Goal: Task Accomplishment & Management: Complete application form

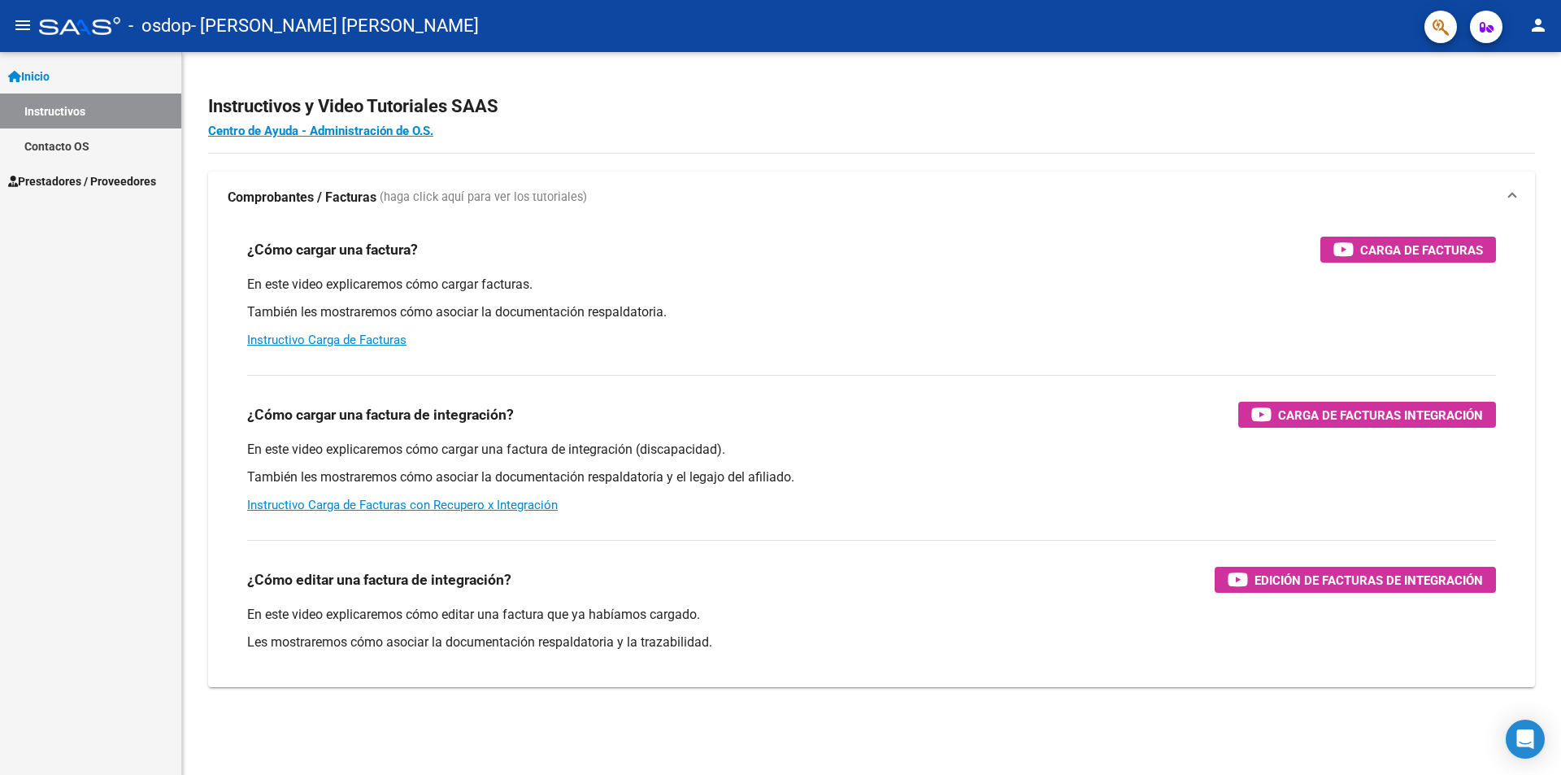
click at [82, 176] on span "Prestadores / Proveedores" at bounding box center [82, 181] width 148 height 18
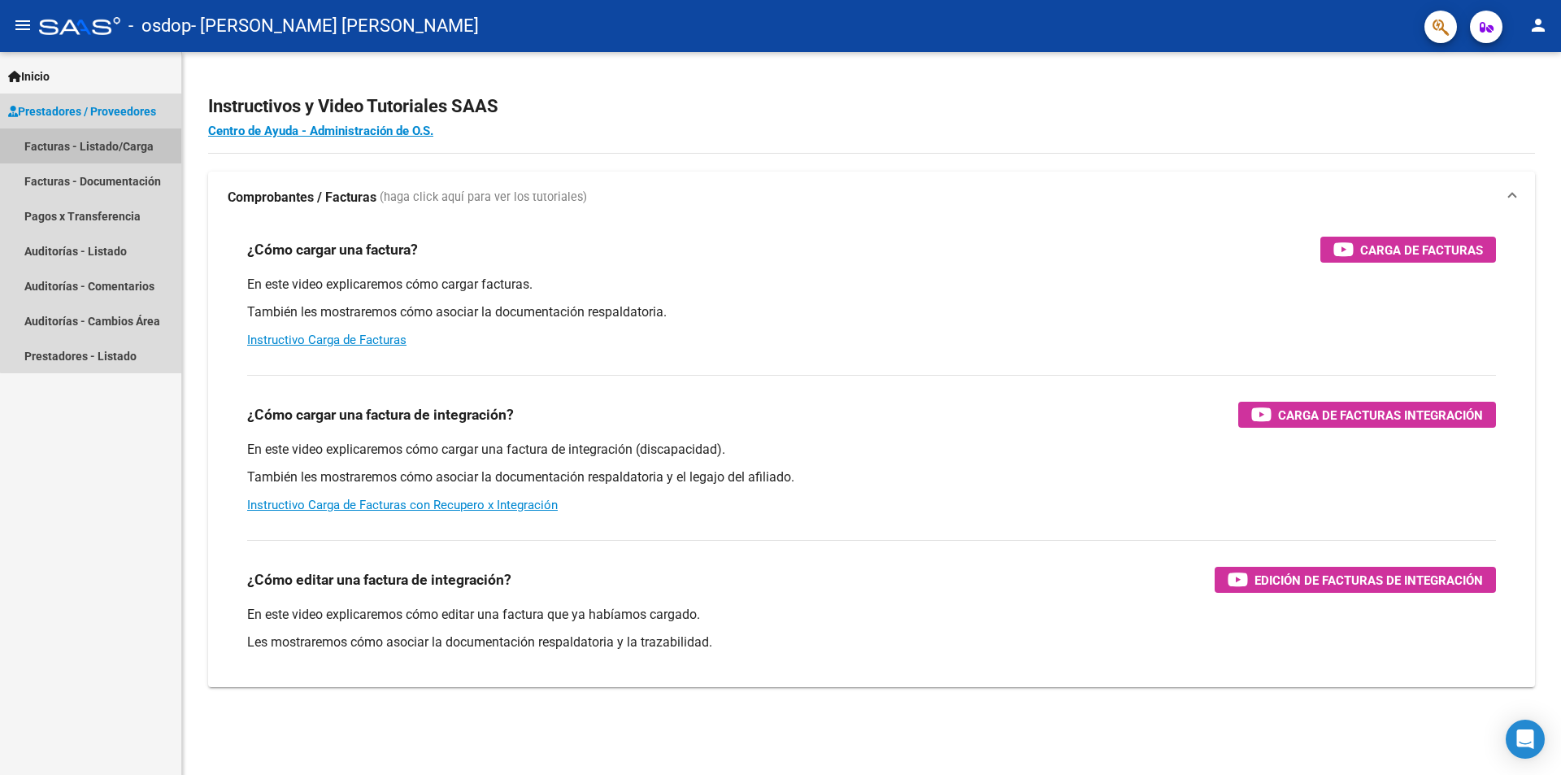
click at [93, 142] on link "Facturas - Listado/Carga" at bounding box center [90, 145] width 181 height 35
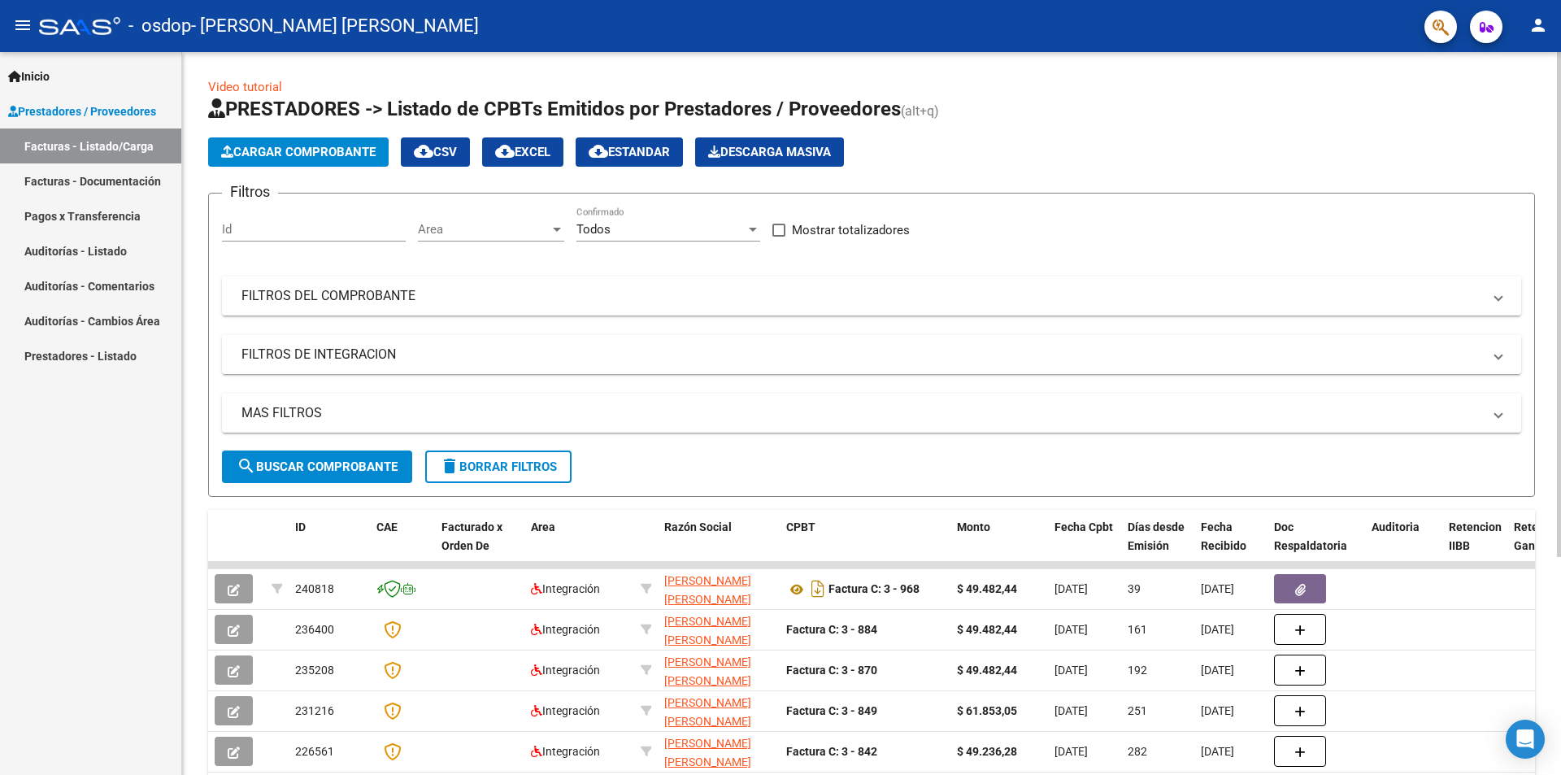
click at [340, 155] on span "Cargar Comprobante" at bounding box center [298, 152] width 154 height 15
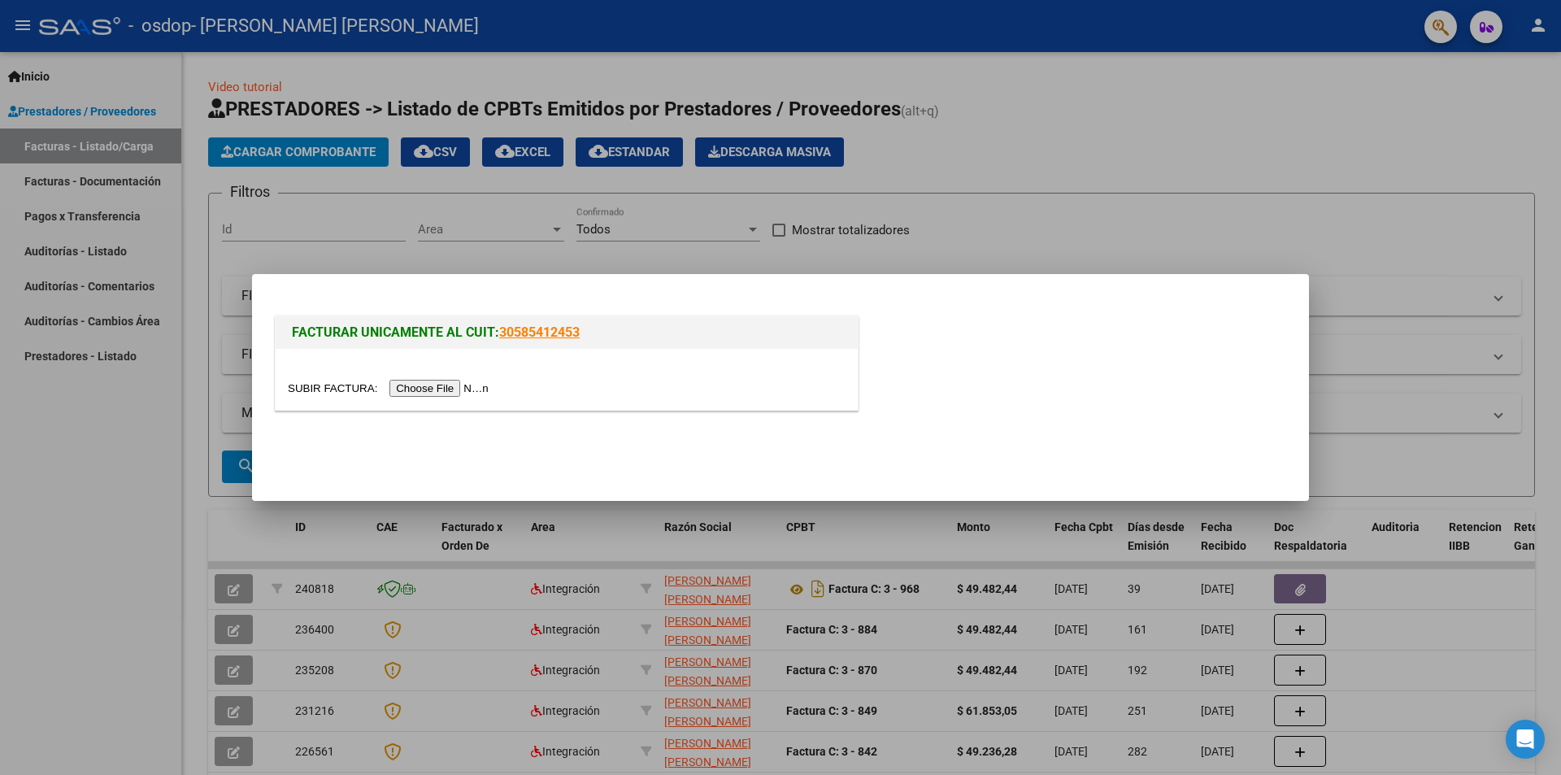
click at [444, 387] on input "file" at bounding box center [391, 388] width 206 height 17
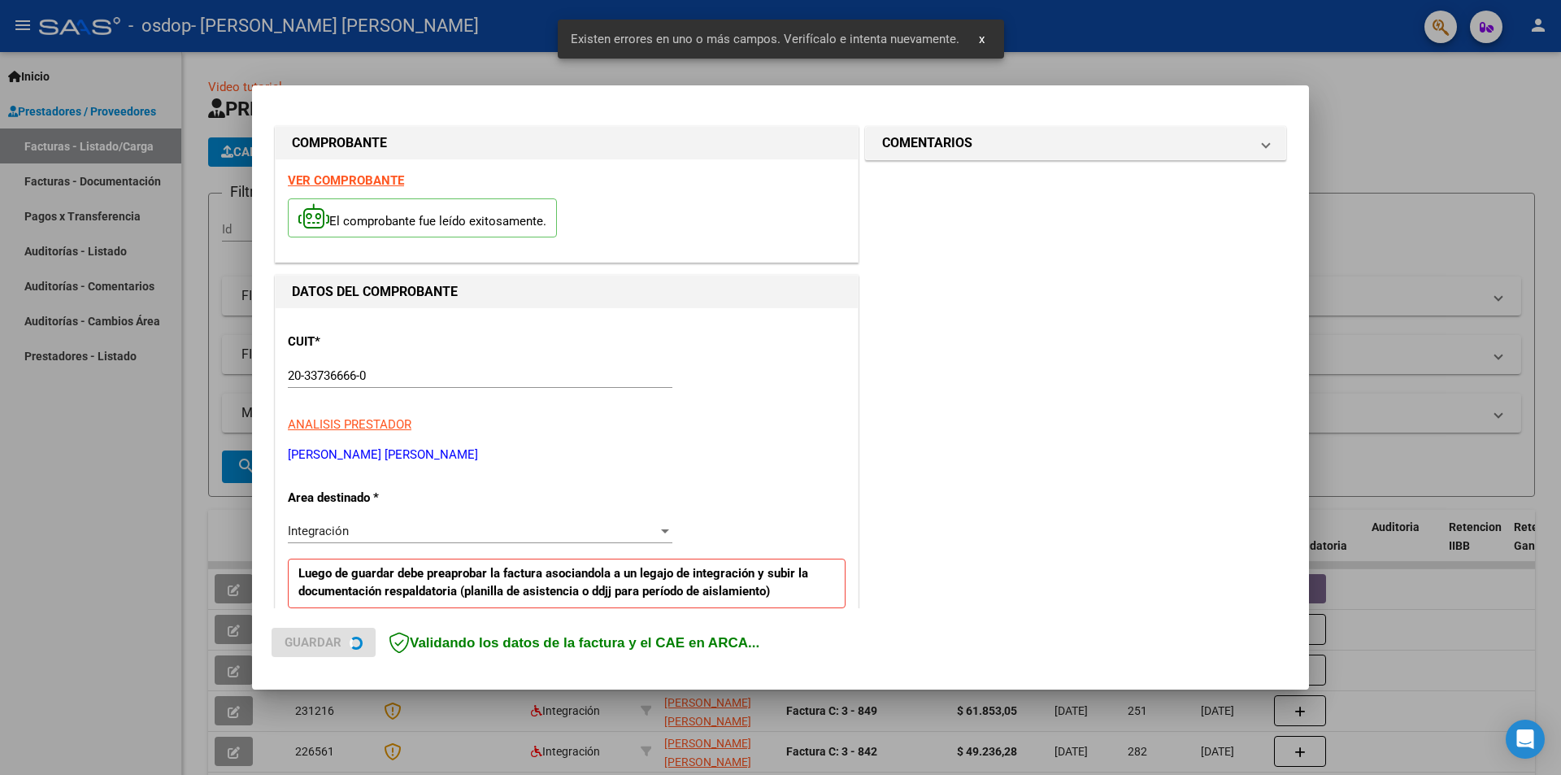
scroll to position [315, 0]
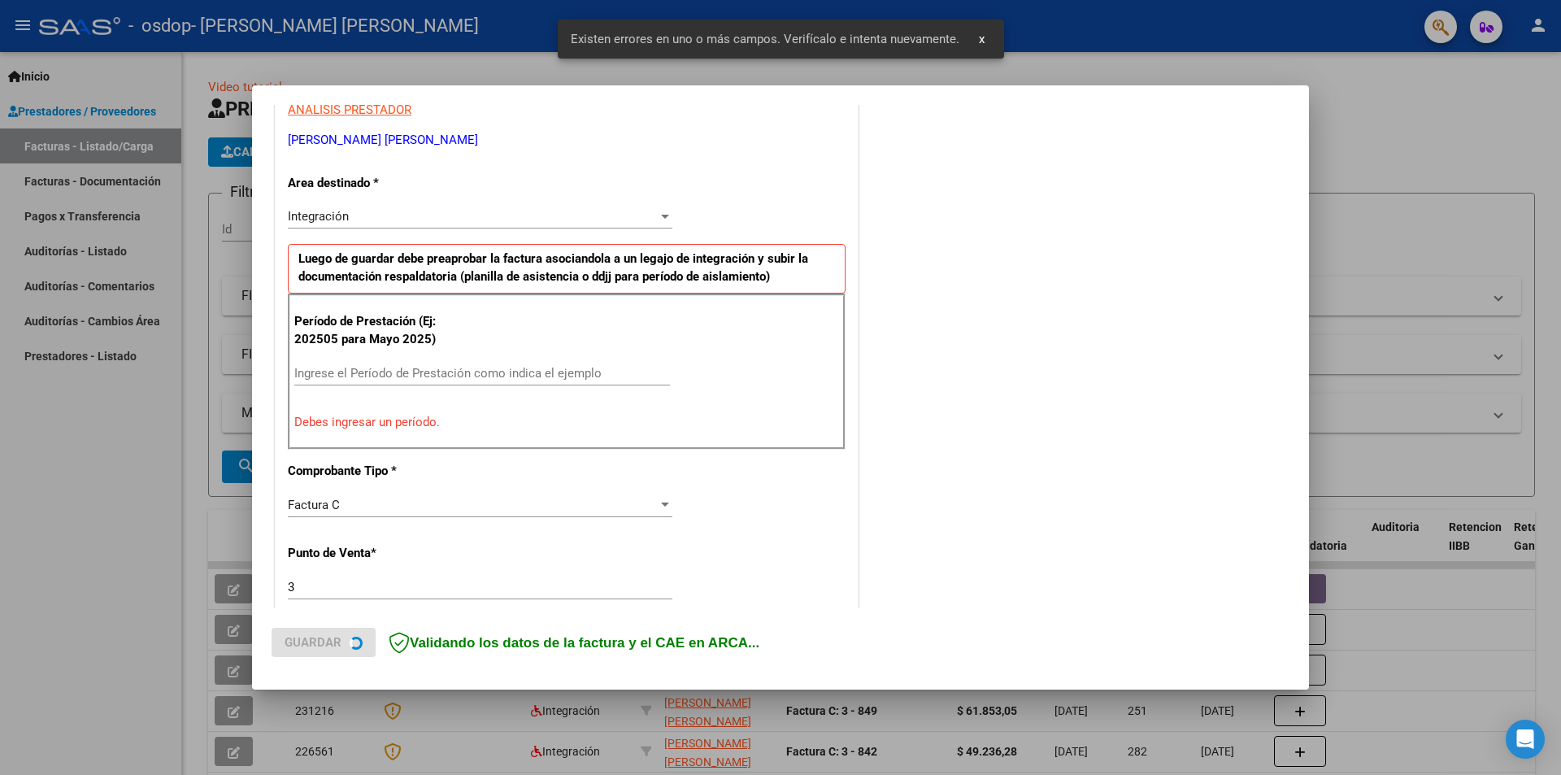
click at [410, 379] on input "Ingrese el Período de Prestación como indica el ejemplo" at bounding box center [482, 373] width 376 height 15
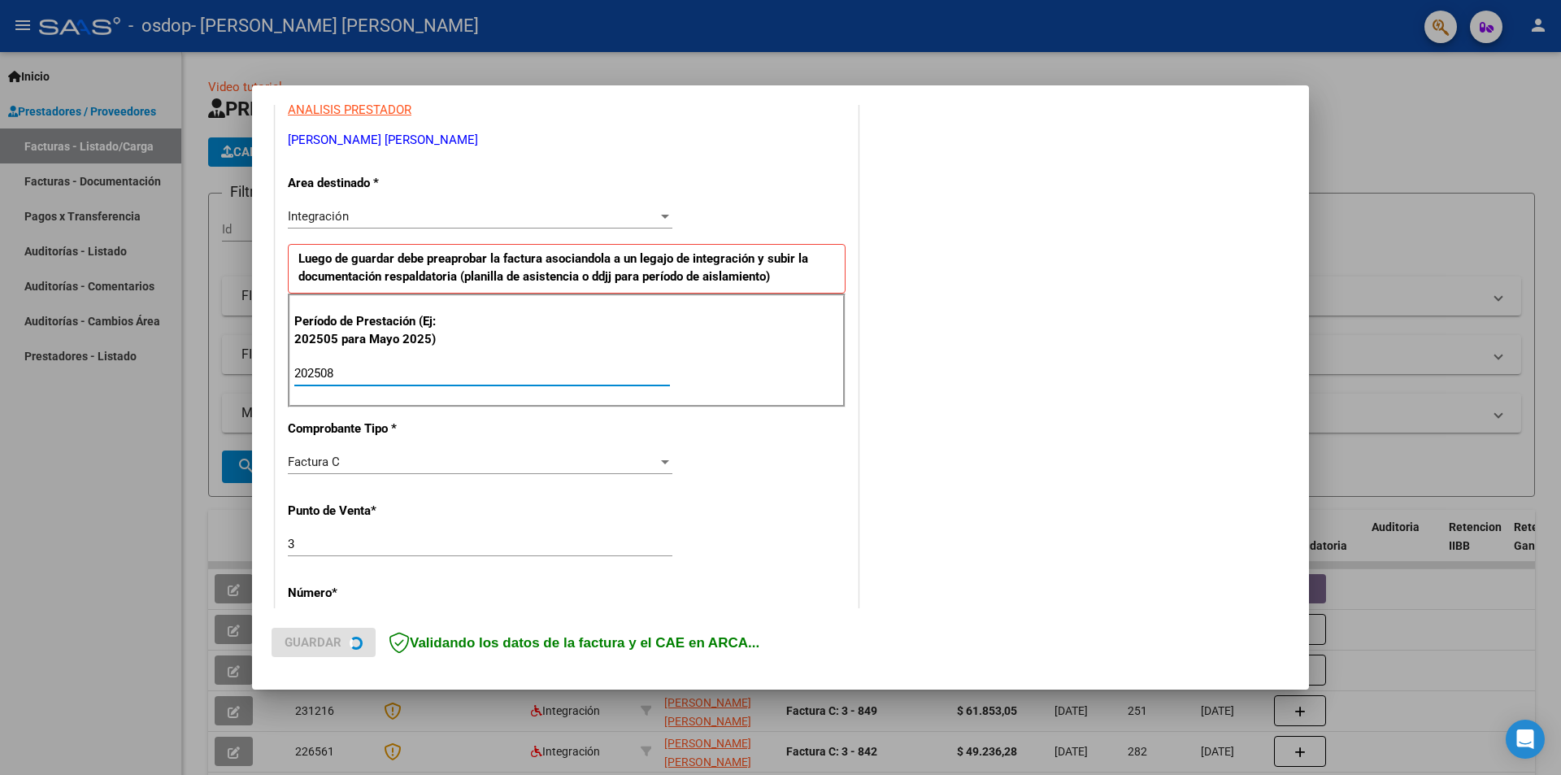
type input "202508"
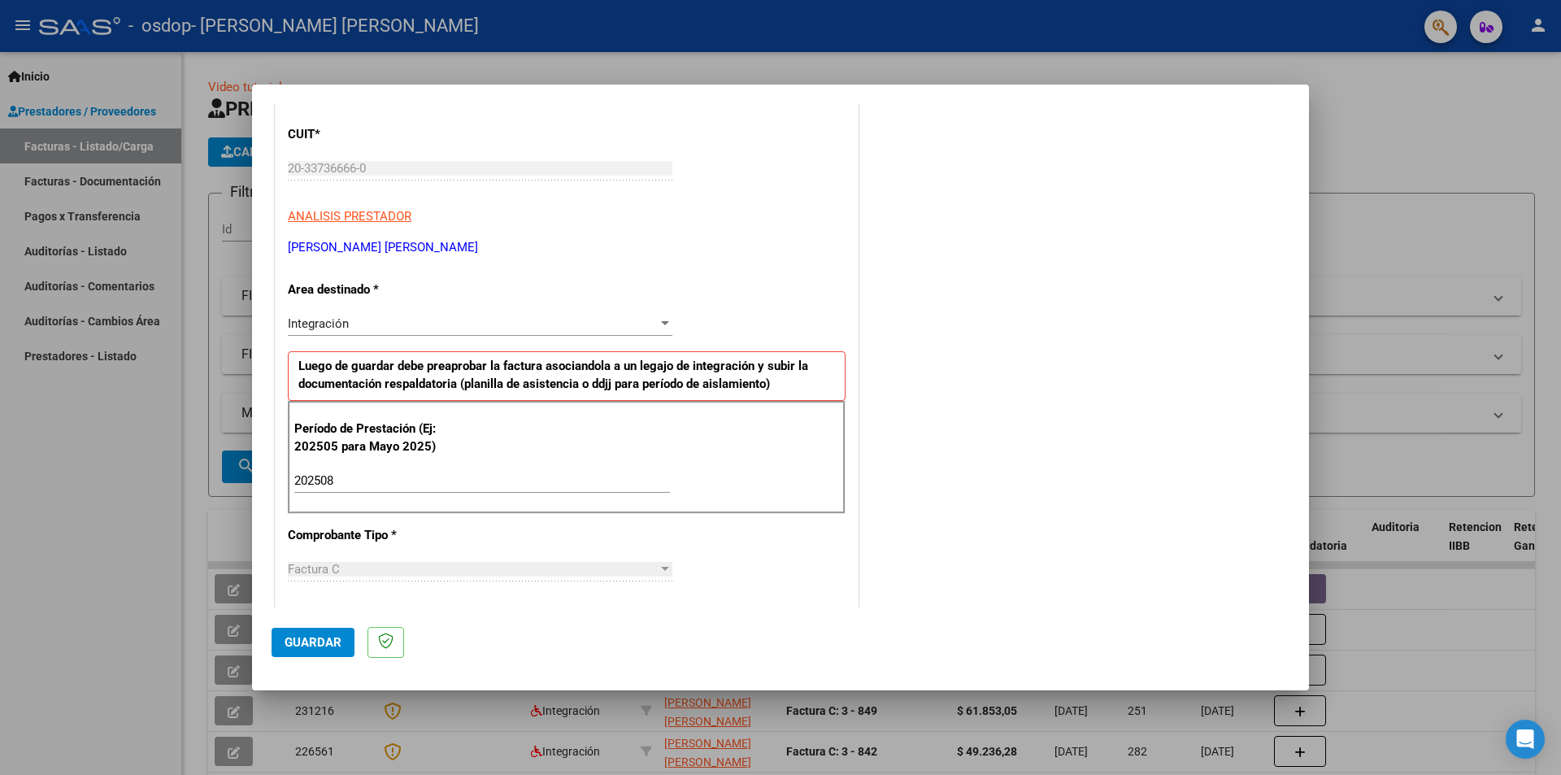
scroll to position [0, 0]
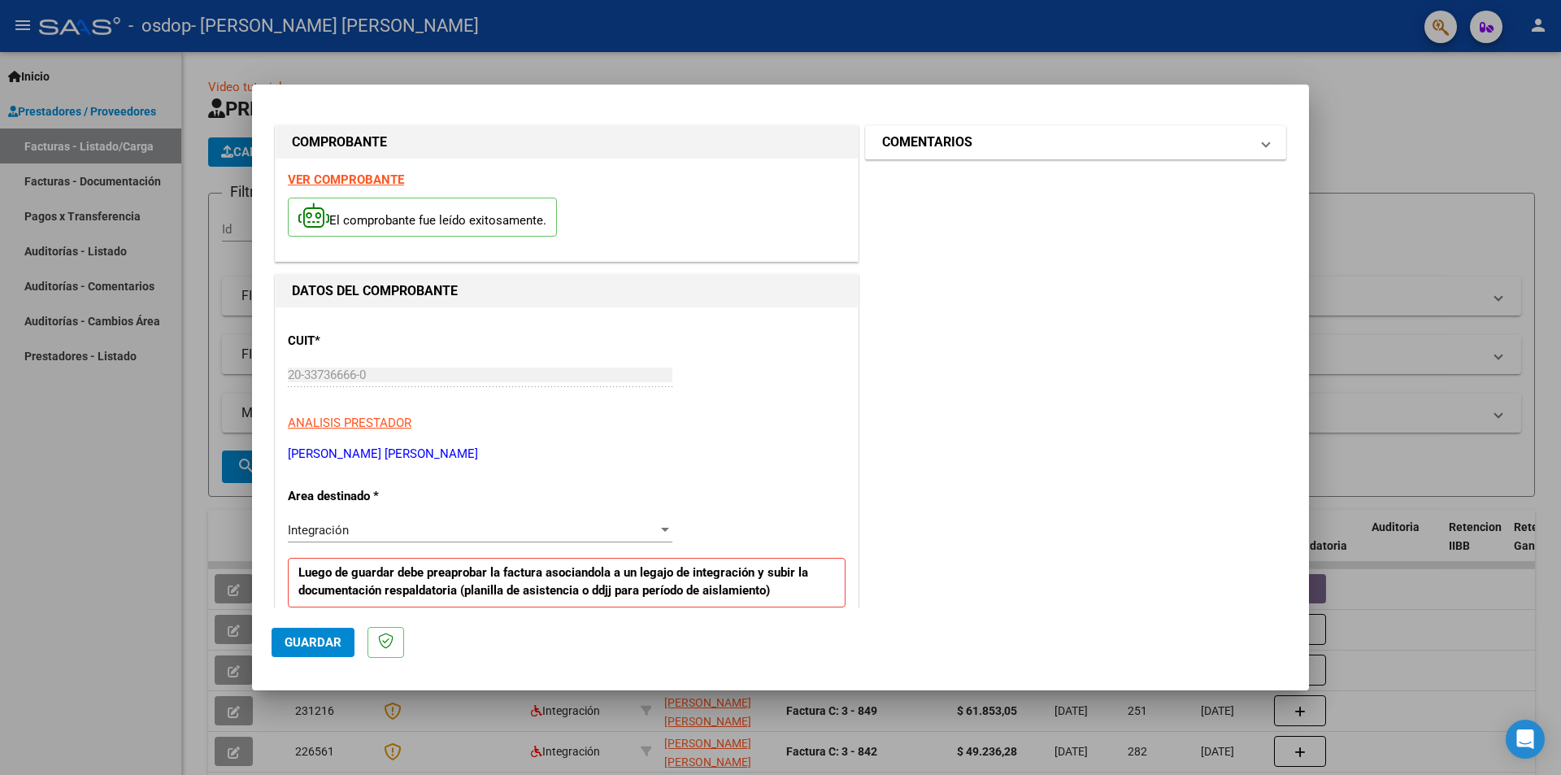
click at [1261, 138] on mat-expansion-panel-header "COMENTARIOS" at bounding box center [1075, 142] width 419 height 33
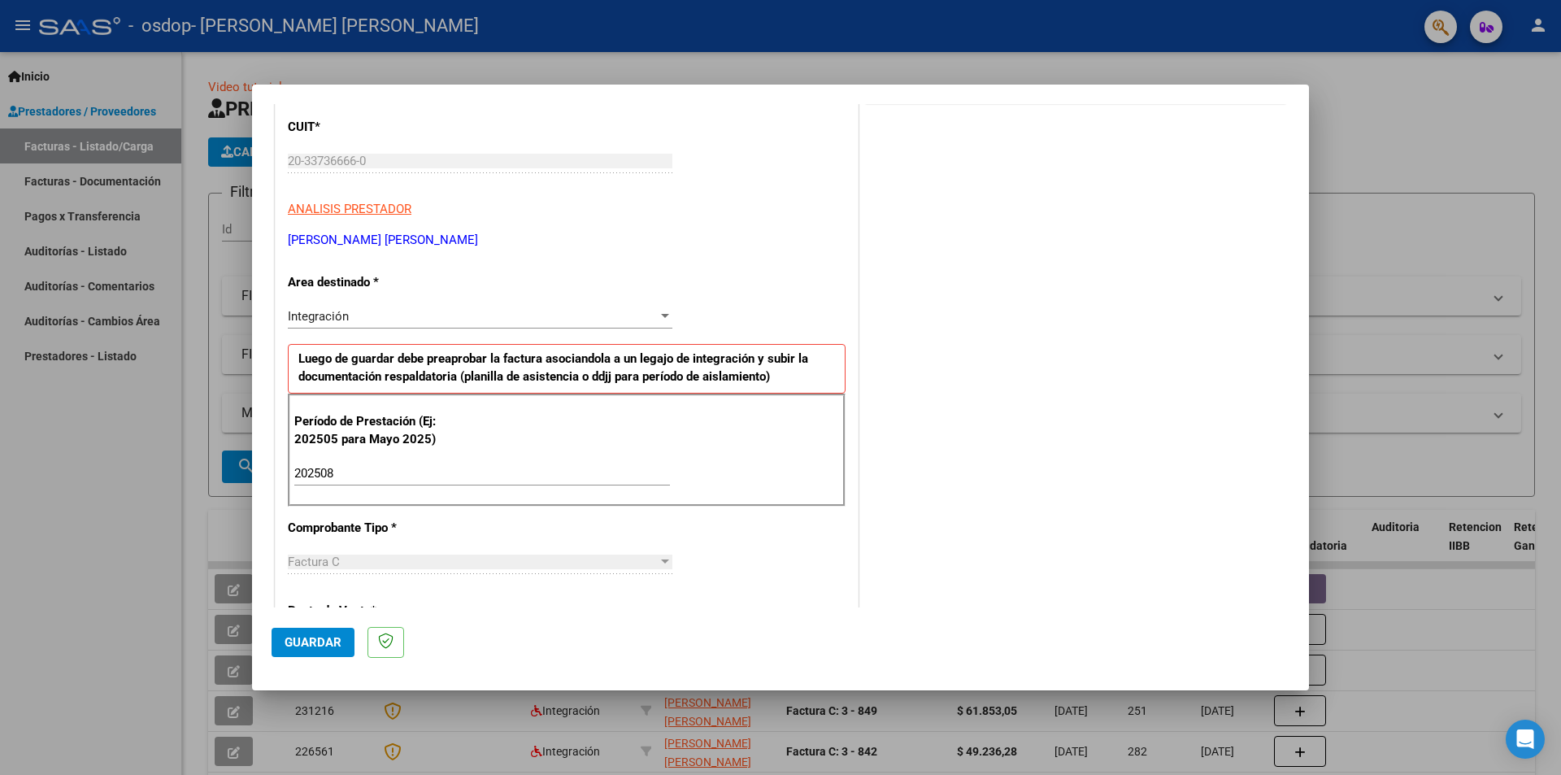
scroll to position [216, 0]
click at [661, 312] on div at bounding box center [665, 313] width 8 height 4
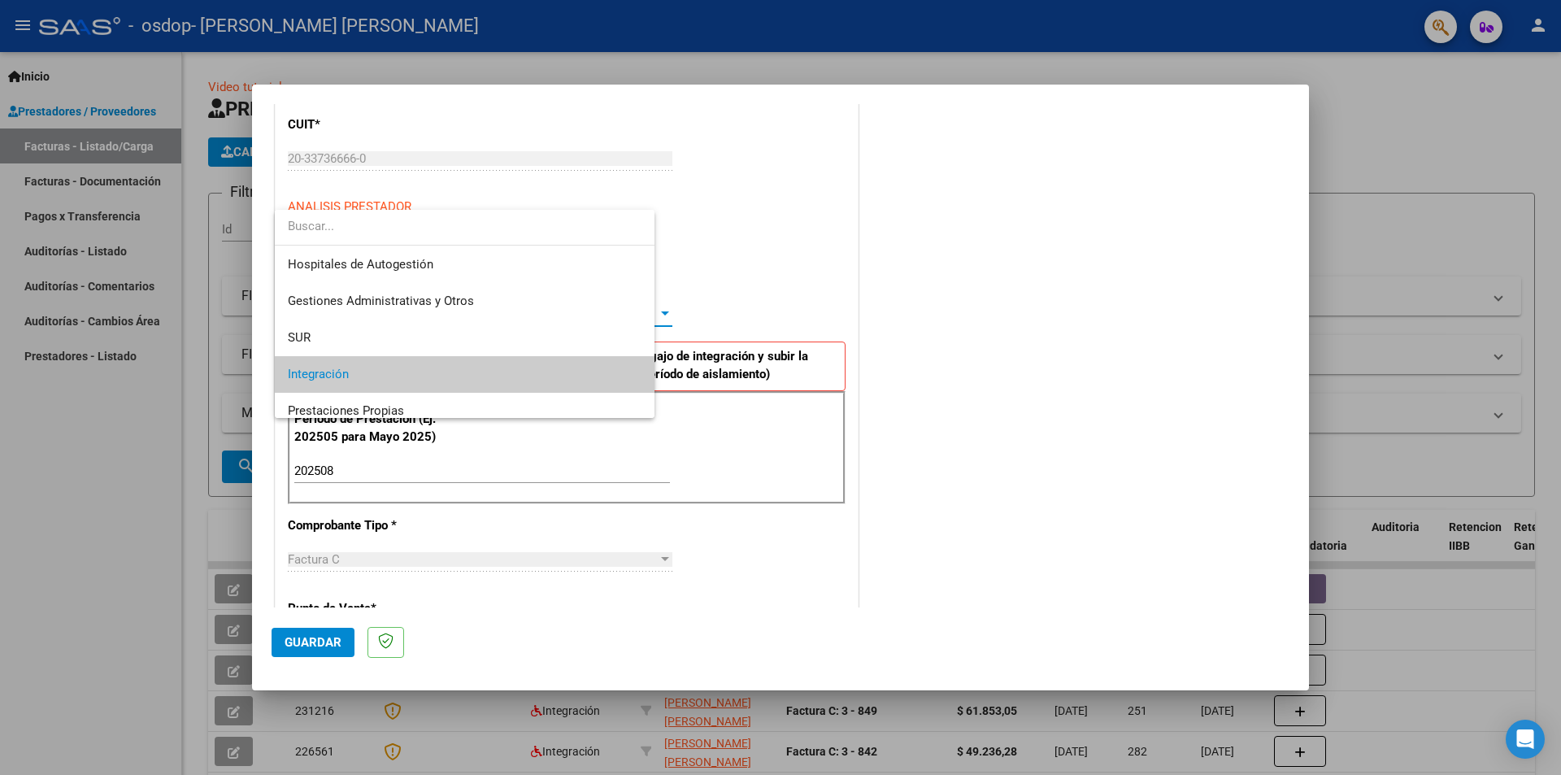
scroll to position [61, 0]
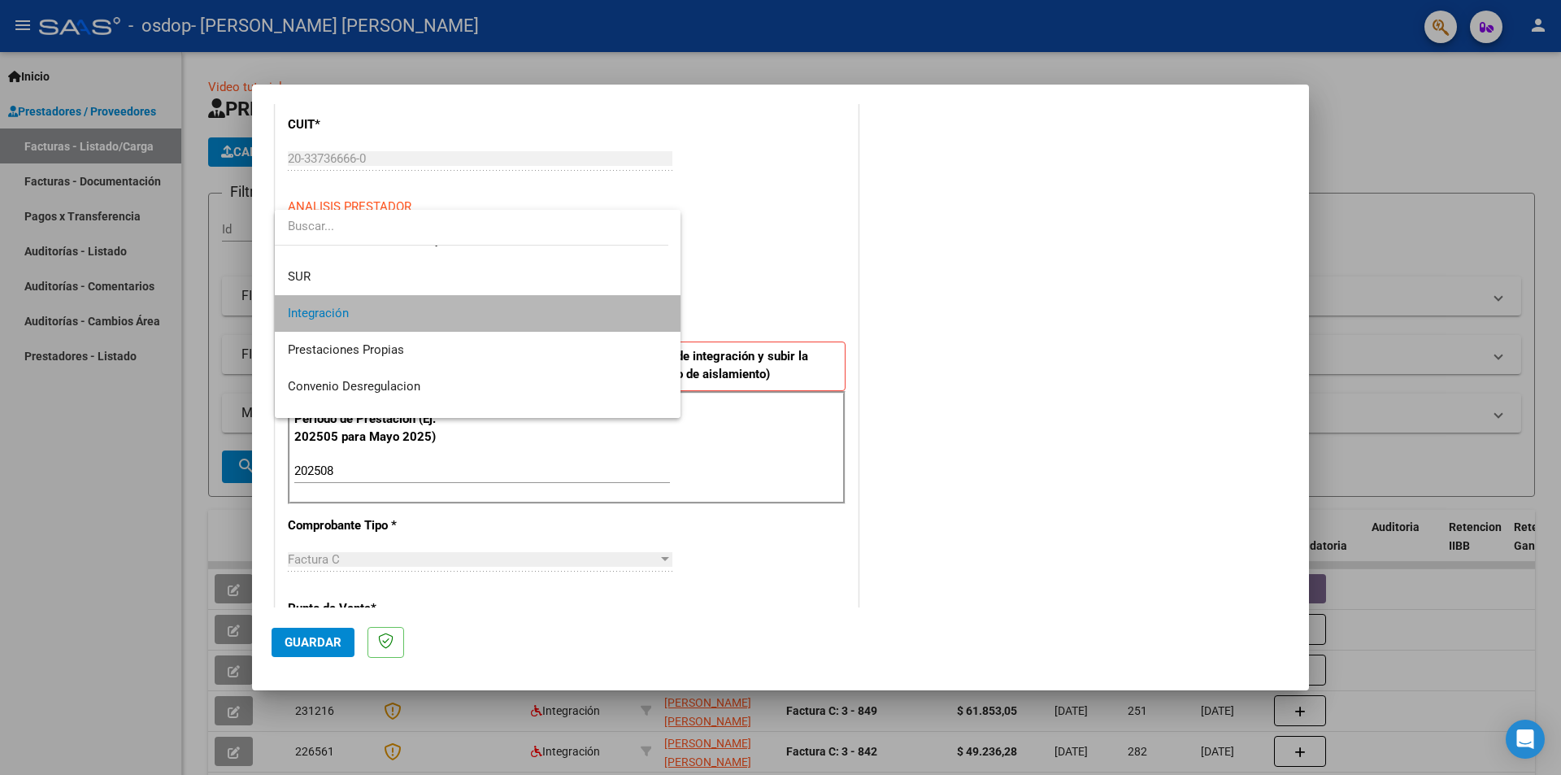
click at [662, 311] on mat-option "Integración" at bounding box center [478, 313] width 406 height 37
